Goal: Task Accomplishment & Management: Manage account settings

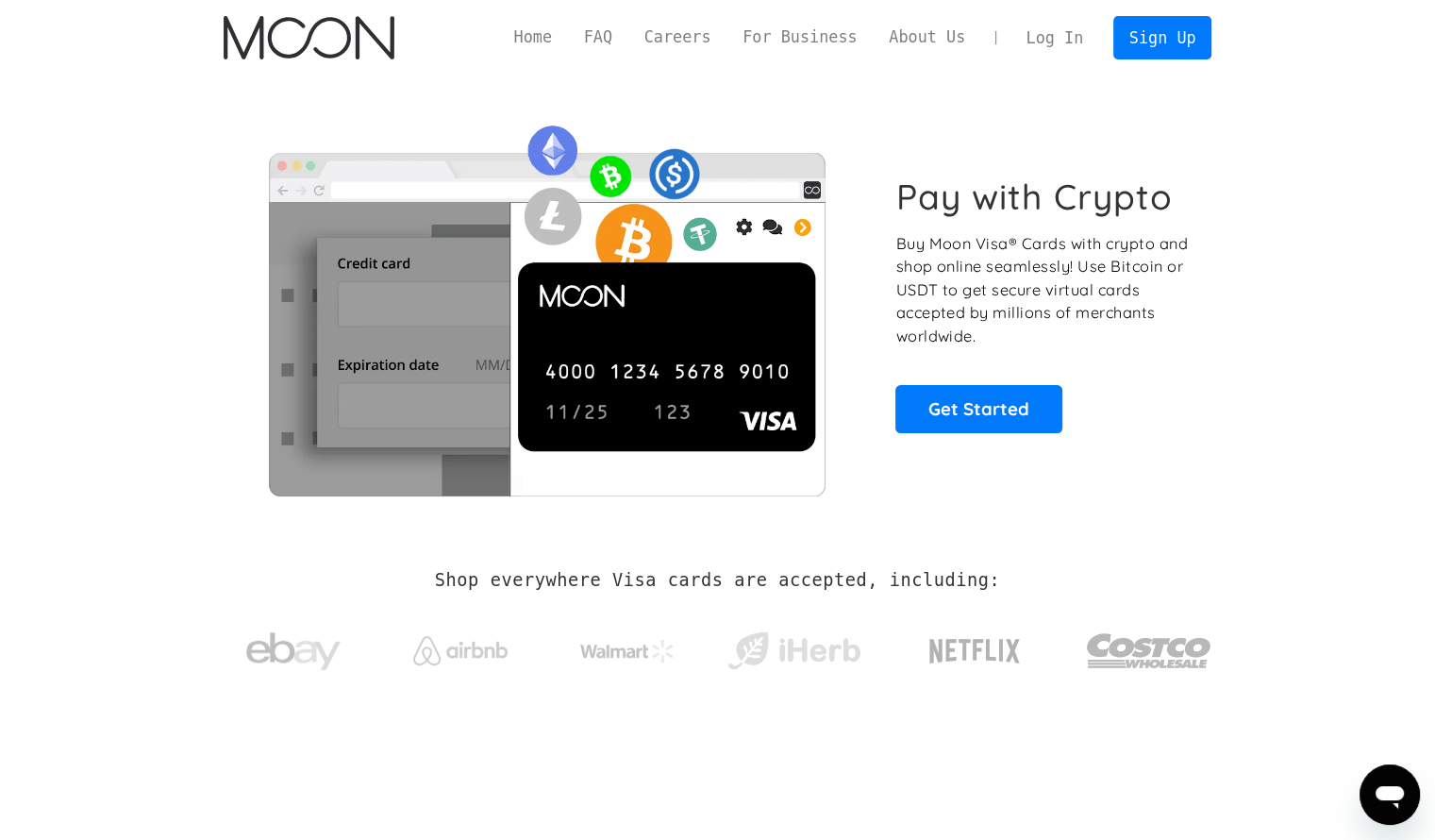
click at [1063, 36] on link "Log In" at bounding box center [1055, 38] width 89 height 42
